Goal: Transaction & Acquisition: Purchase product/service

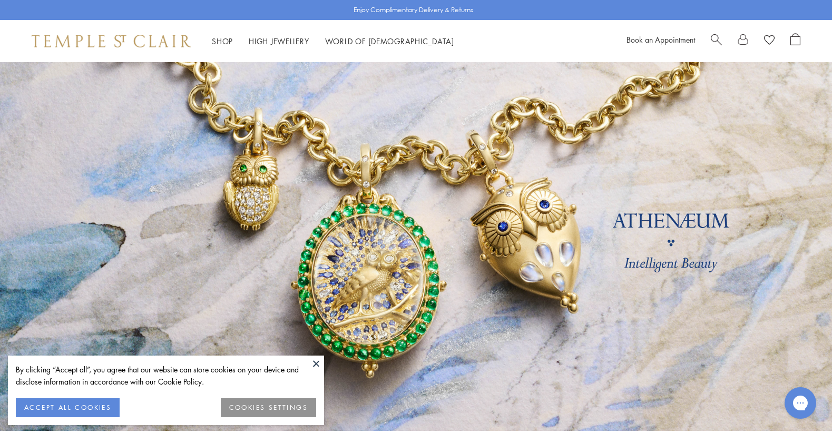
click at [316, 364] on button at bounding box center [316, 364] width 16 height 16
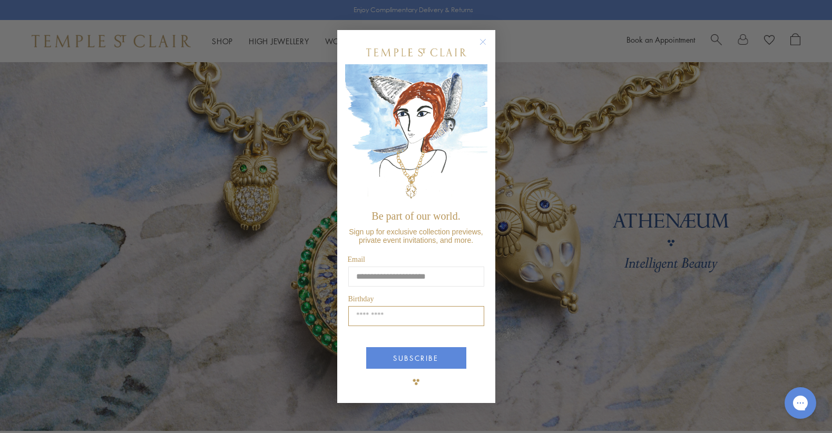
type input "**********"
click at [420, 319] on input "Birthday" at bounding box center [416, 316] width 136 height 20
click at [426, 320] on input "Birthday" at bounding box center [416, 316] width 136 height 20
type input "*****"
click at [424, 355] on button "SUBSCRIBE" at bounding box center [416, 358] width 100 height 22
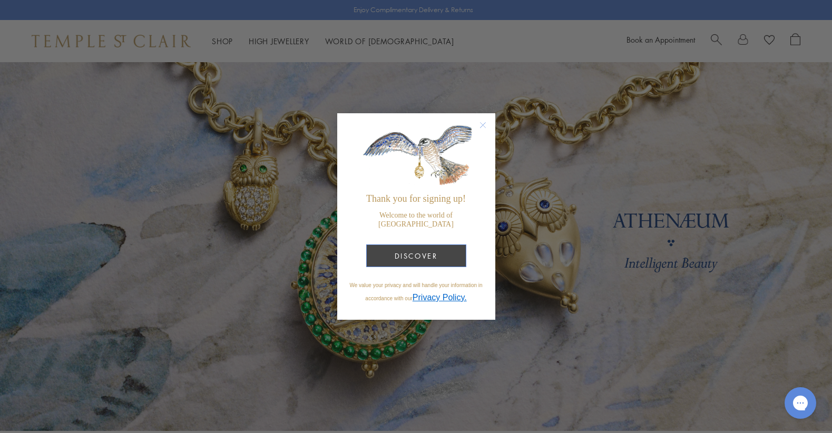
click at [408, 251] on button "DISCOVER" at bounding box center [416, 256] width 100 height 23
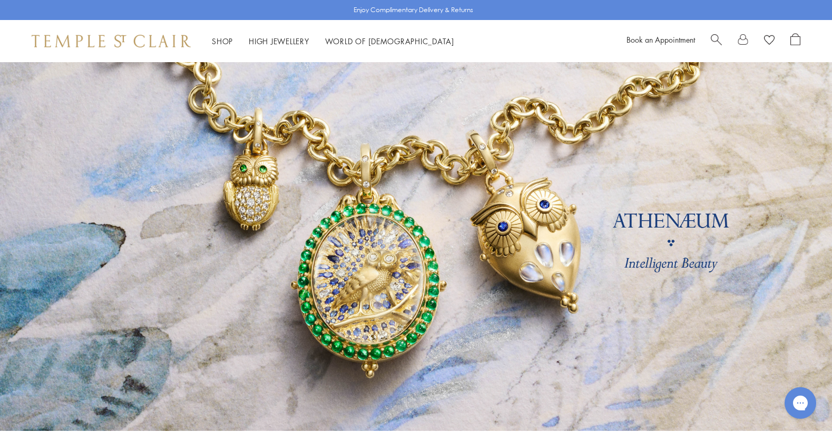
click at [683, 219] on link at bounding box center [416, 246] width 832 height 369
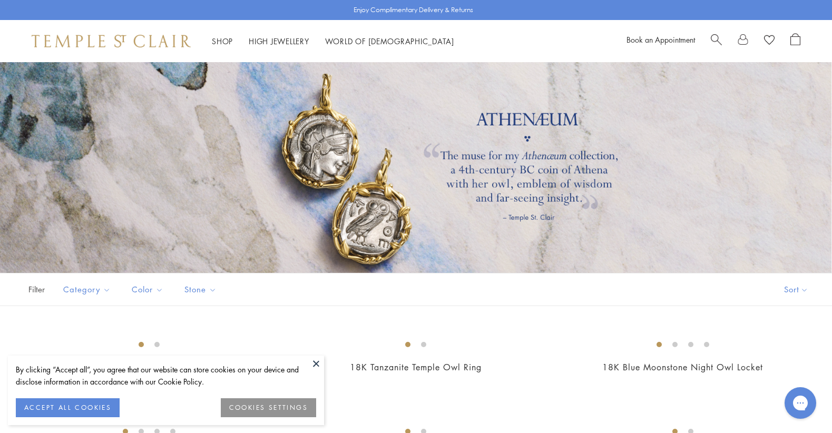
drag, startPoint x: 316, startPoint y: 365, endPoint x: 395, endPoint y: 348, distance: 80.2
click at [315, 365] on button at bounding box center [316, 364] width 16 height 16
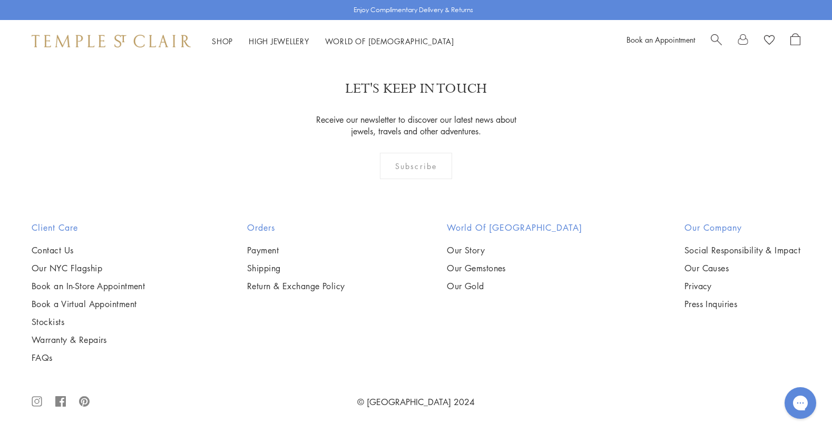
scroll to position [1075, 0]
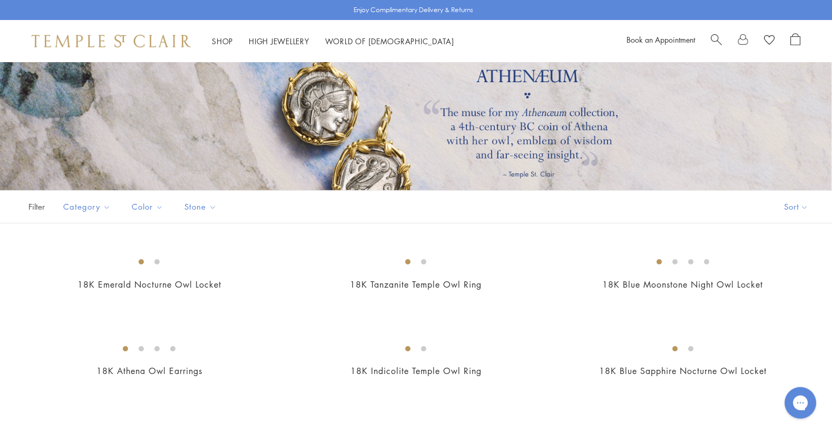
scroll to position [108, 0]
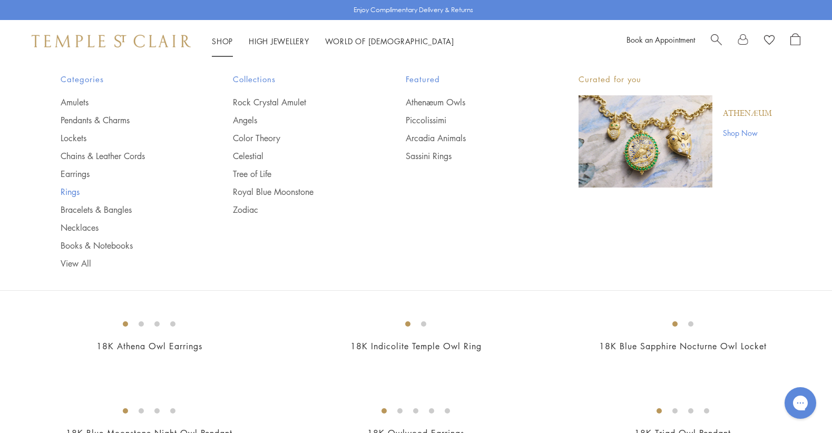
click at [69, 195] on link "Rings" at bounding box center [126, 192] width 131 height 12
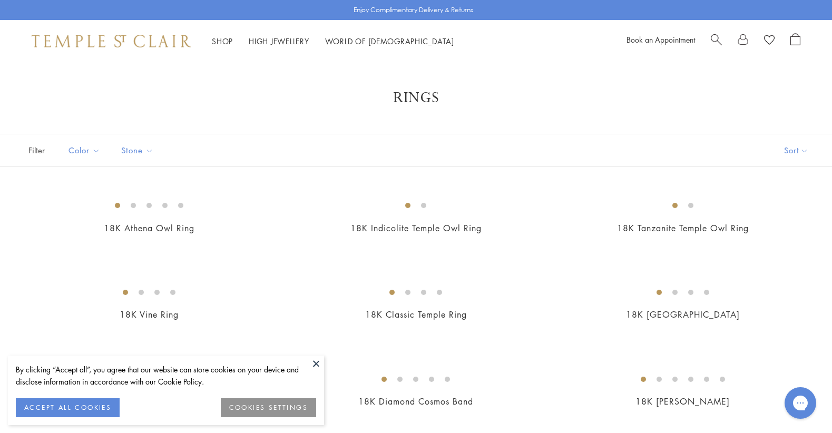
click at [317, 363] on button at bounding box center [316, 364] width 16 height 16
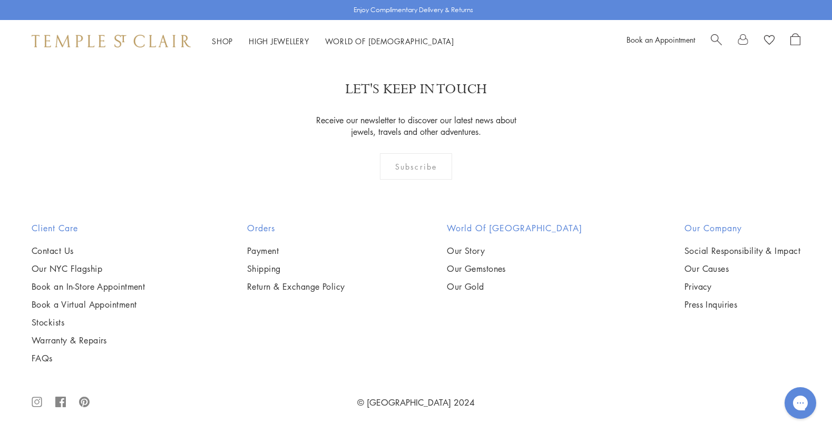
scroll to position [2043, 0]
click at [0, 0] on img at bounding box center [0, 0] width 0 height 0
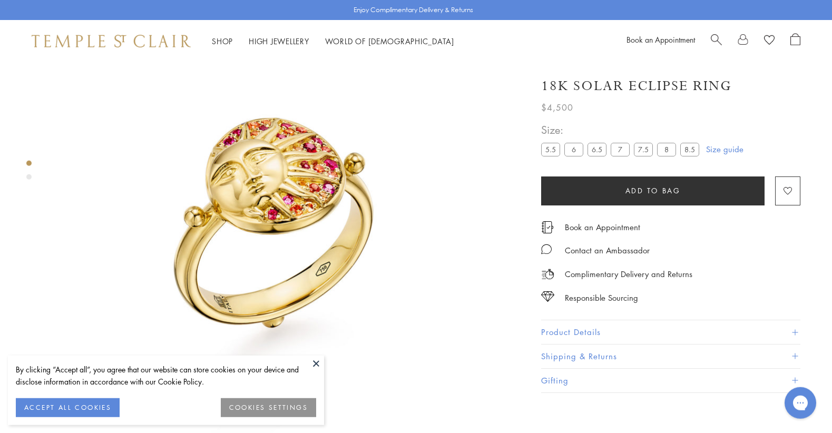
scroll to position [62, 0]
click at [794, 330] on span at bounding box center [795, 332] width 6 height 6
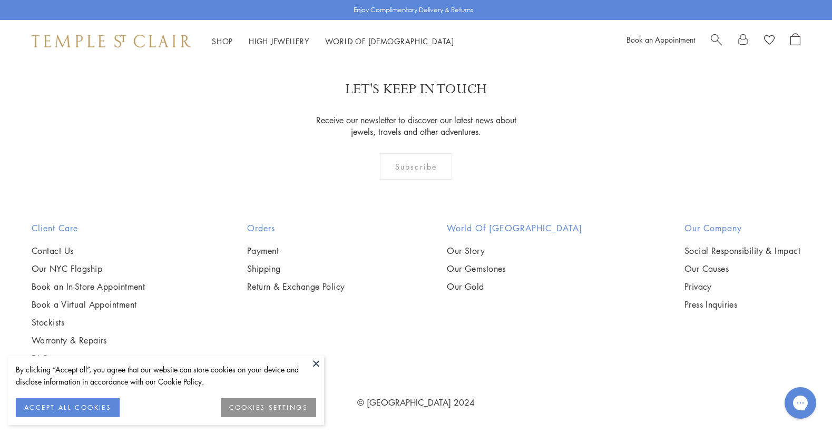
scroll to position [2151, 0]
click at [316, 360] on button at bounding box center [316, 364] width 16 height 16
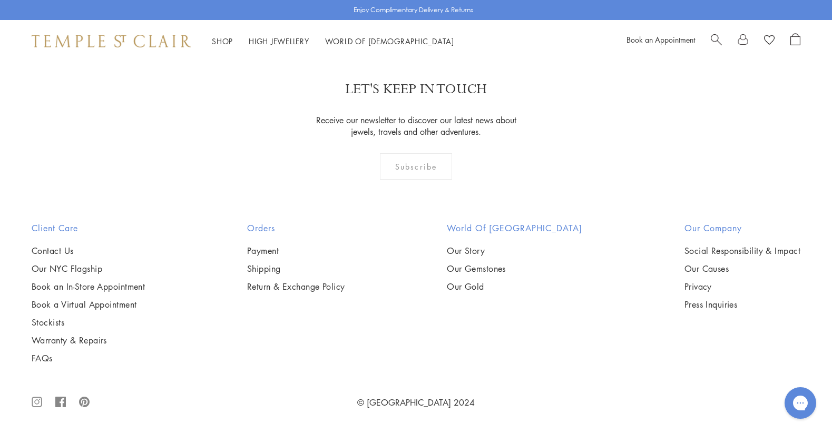
scroll to position [5001, 0]
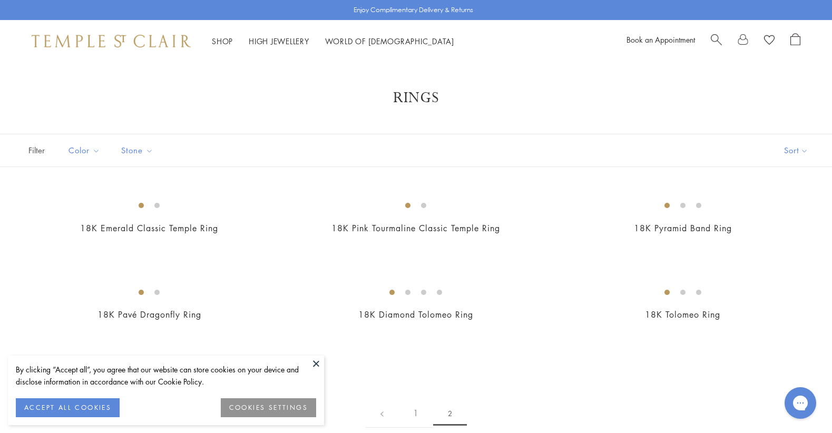
click at [320, 366] on button at bounding box center [316, 364] width 16 height 16
